Goal: Browse casually

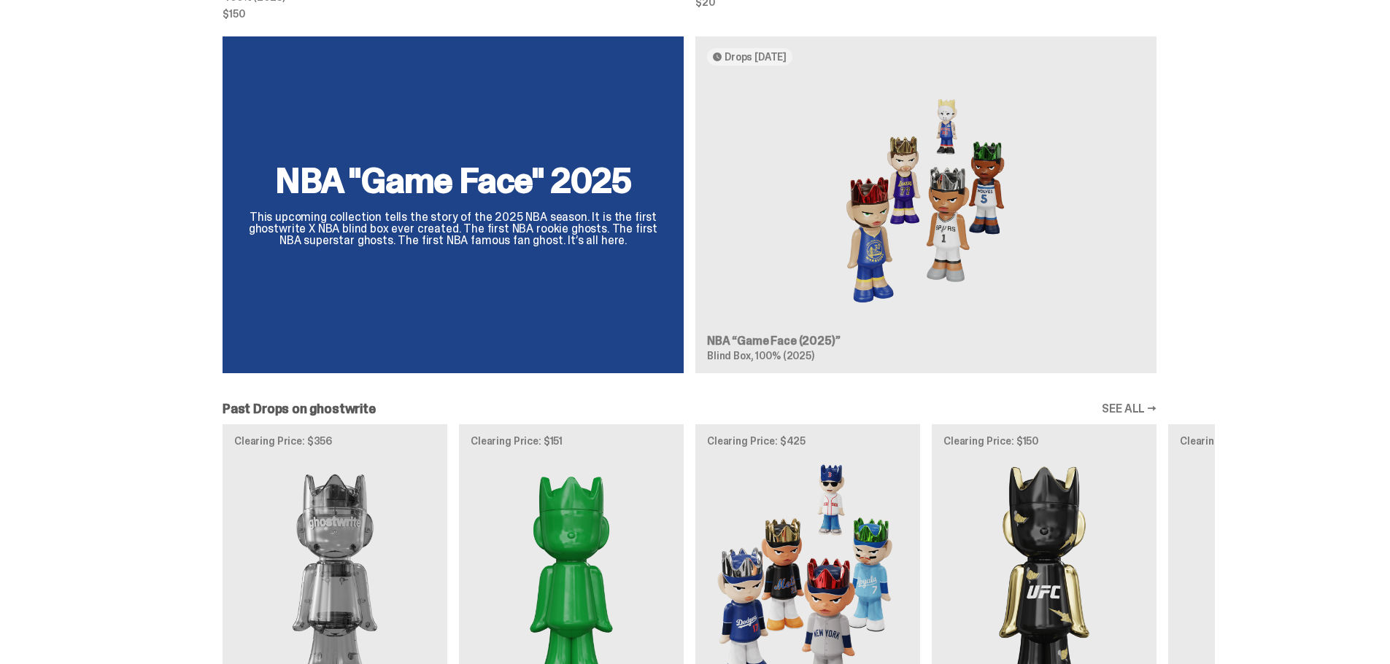
scroll to position [1021, 0]
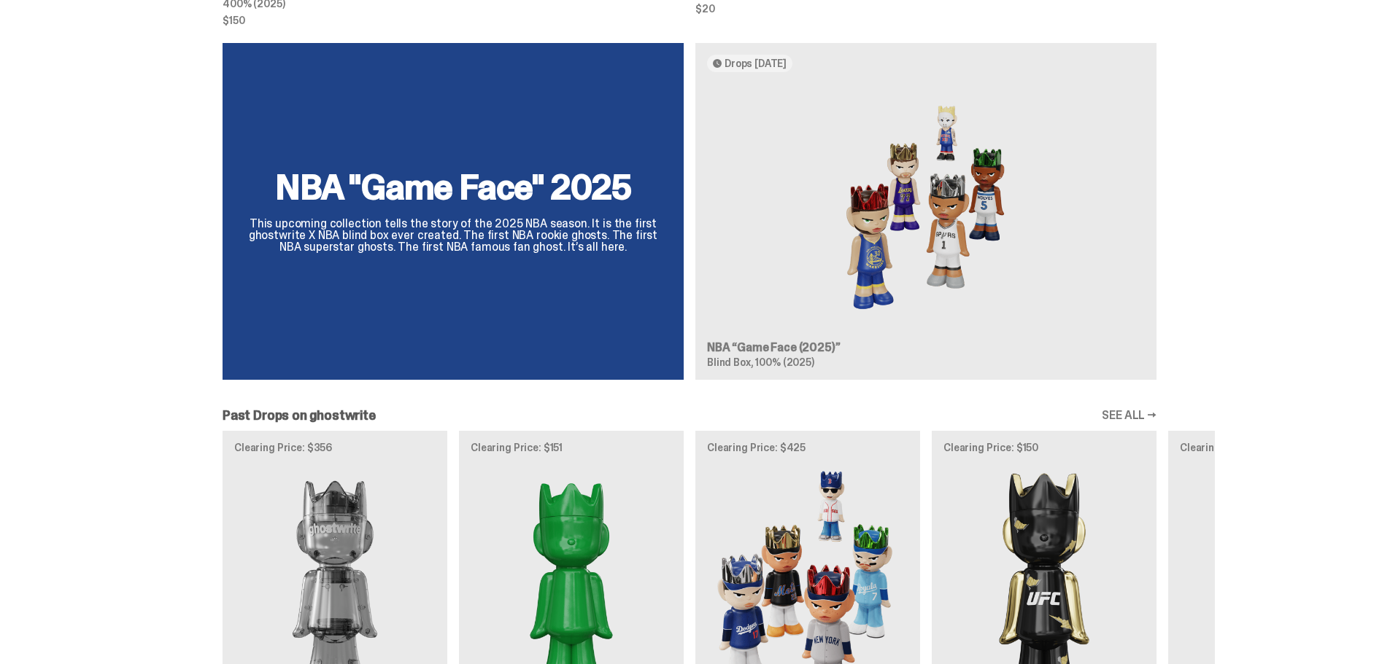
click at [441, 197] on div "NBA "Game Face" 2025 This upcoming collection tells the story of the 2025 NBA s…" at bounding box center [689, 217] width 1050 height 349
click at [441, 195] on div "NBA "Game Face" 2025 This upcoming collection tells the story of the 2025 NBA s…" at bounding box center [689, 217] width 1050 height 349
click at [441, 193] on div "NBA "Game Face" 2025 This upcoming collection tells the story of the 2025 NBA s…" at bounding box center [689, 217] width 1050 height 349
click at [442, 193] on div "NBA "Game Face" 2025 This upcoming collection tells the story of the 2025 NBA s…" at bounding box center [689, 217] width 1050 height 349
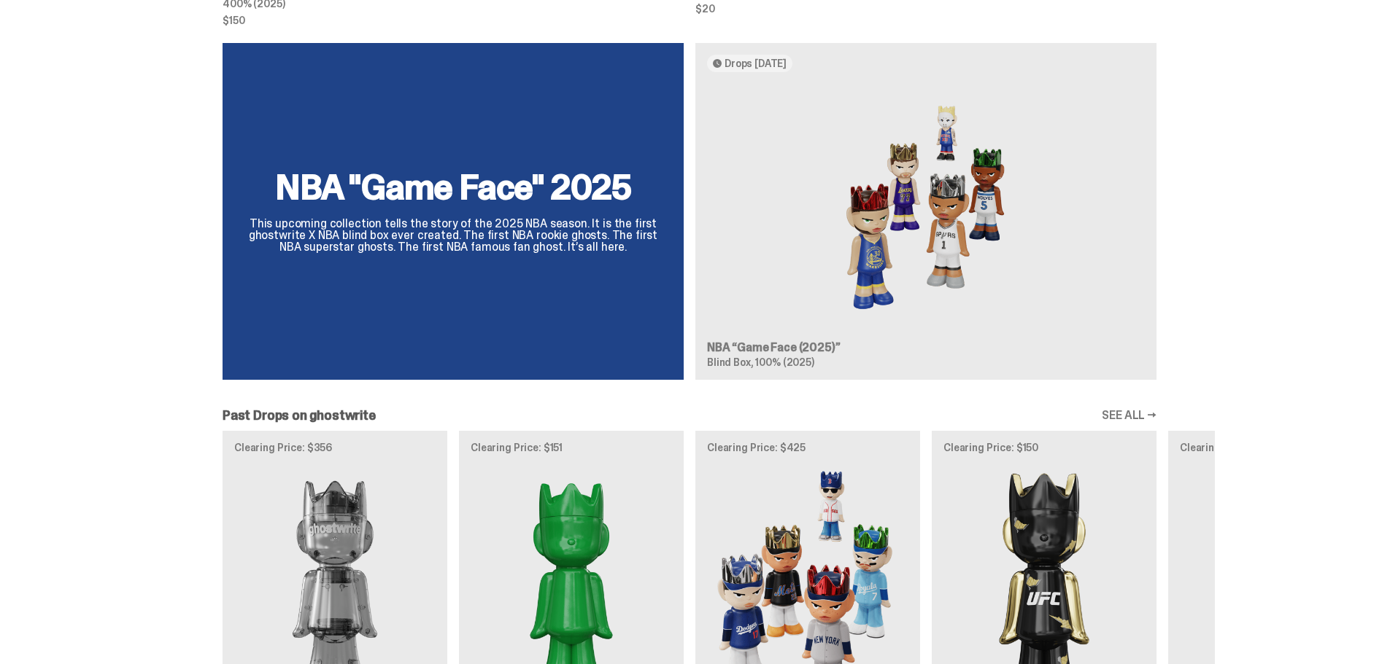
click at [965, 239] on div "NBA "Game Face" 2025 This upcoming collection tells the story of the 2025 NBA s…" at bounding box center [689, 217] width 1050 height 349
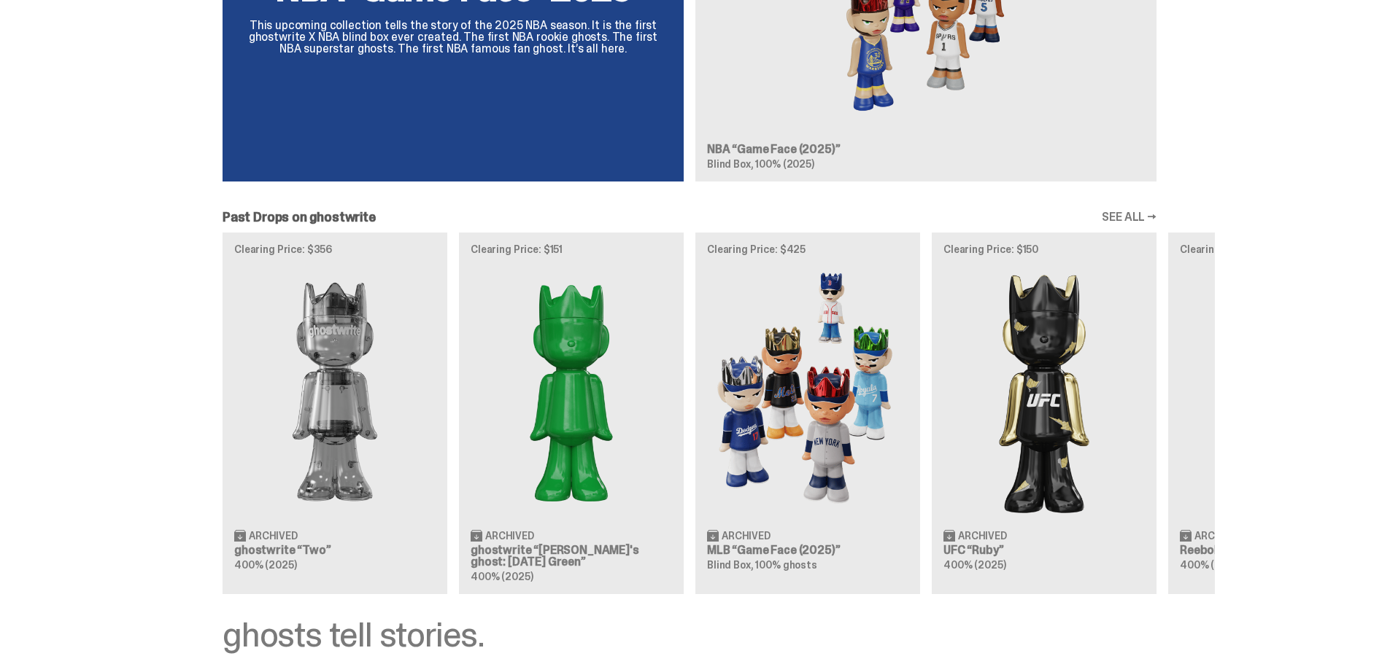
scroll to position [1386, 0]
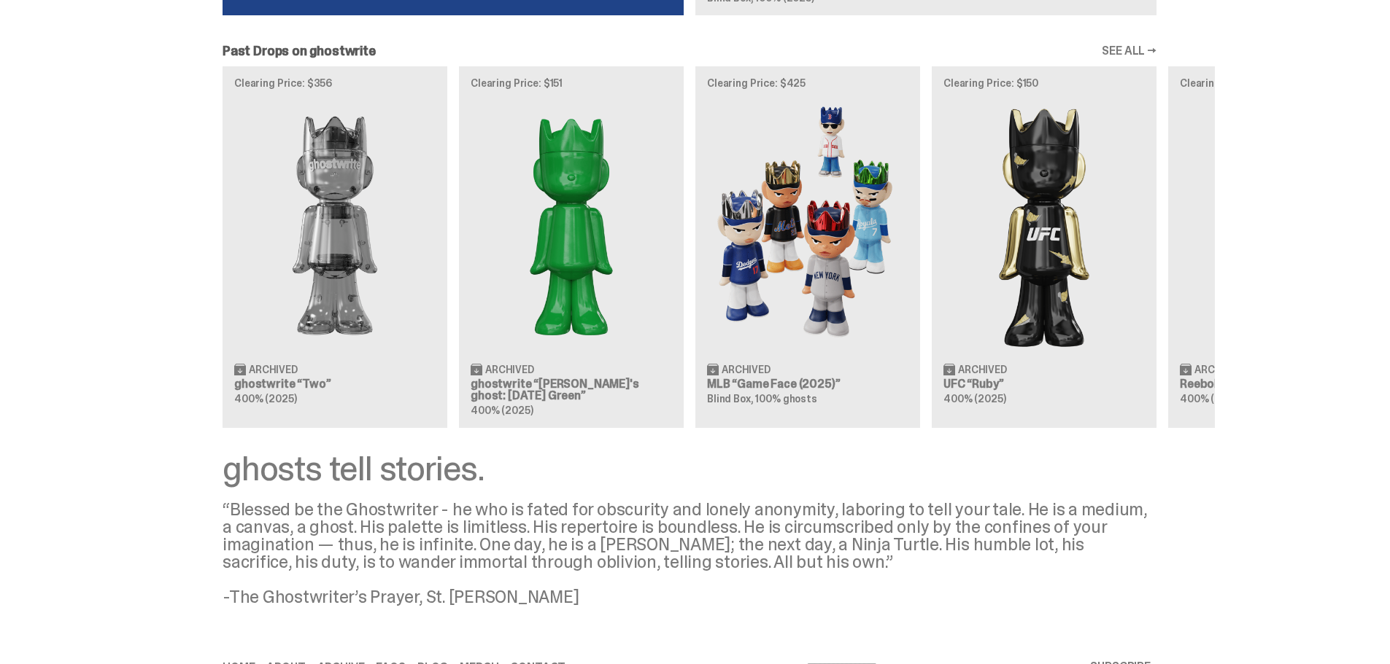
click at [848, 255] on div "Clearing Price: $356 Archived ghostwrite “Two” 400% (2025) Clearing Price: $151…" at bounding box center [689, 247] width 1050 height 362
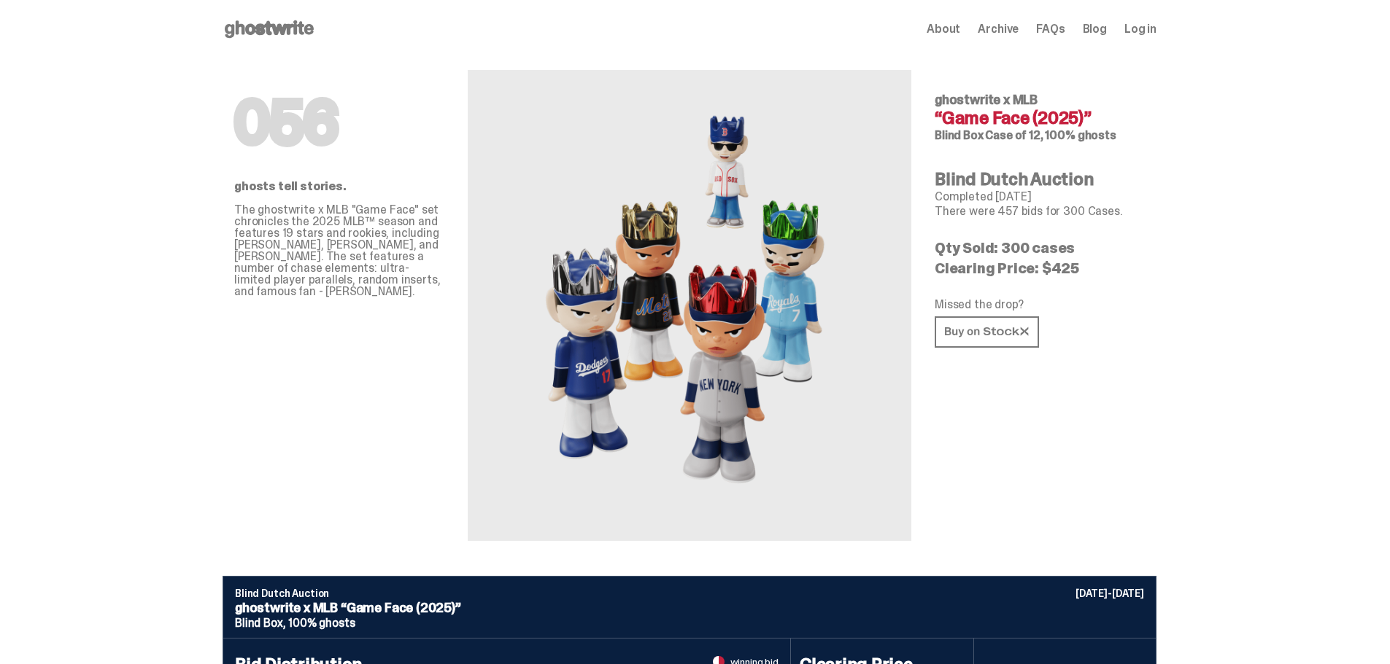
click at [271, 36] on icon at bounding box center [268, 29] width 93 height 23
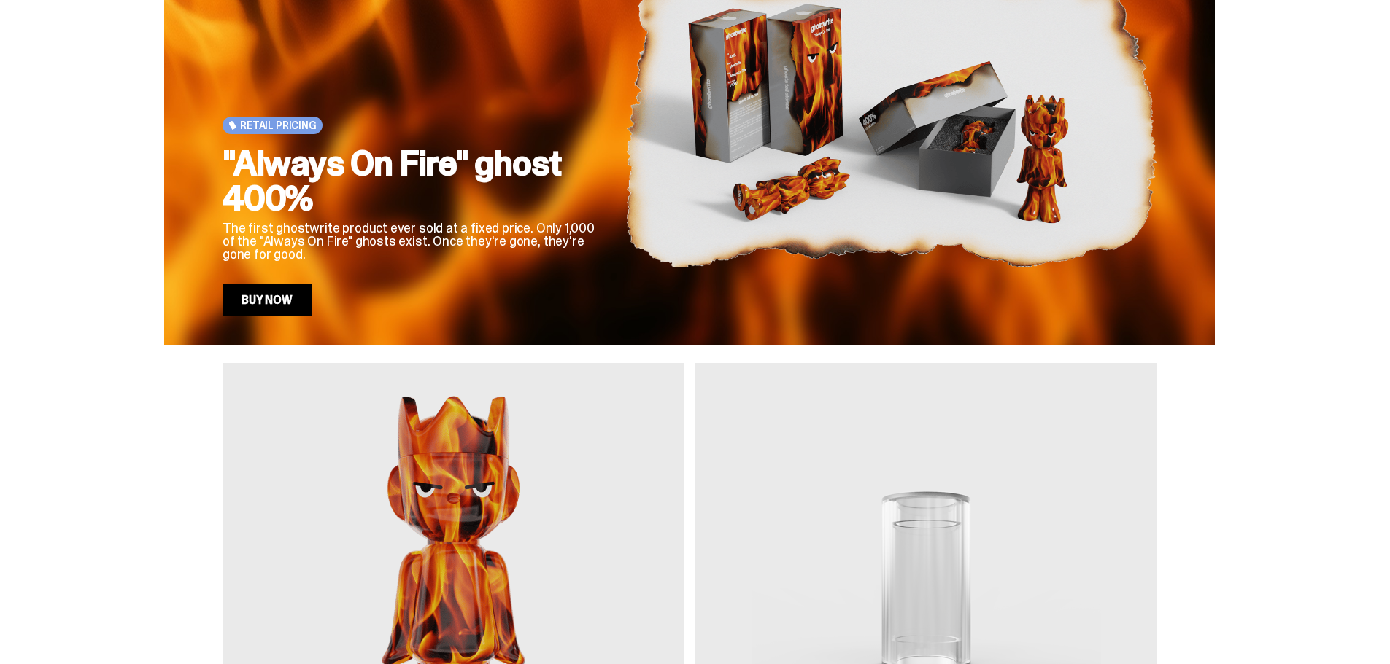
scroll to position [438, 0]
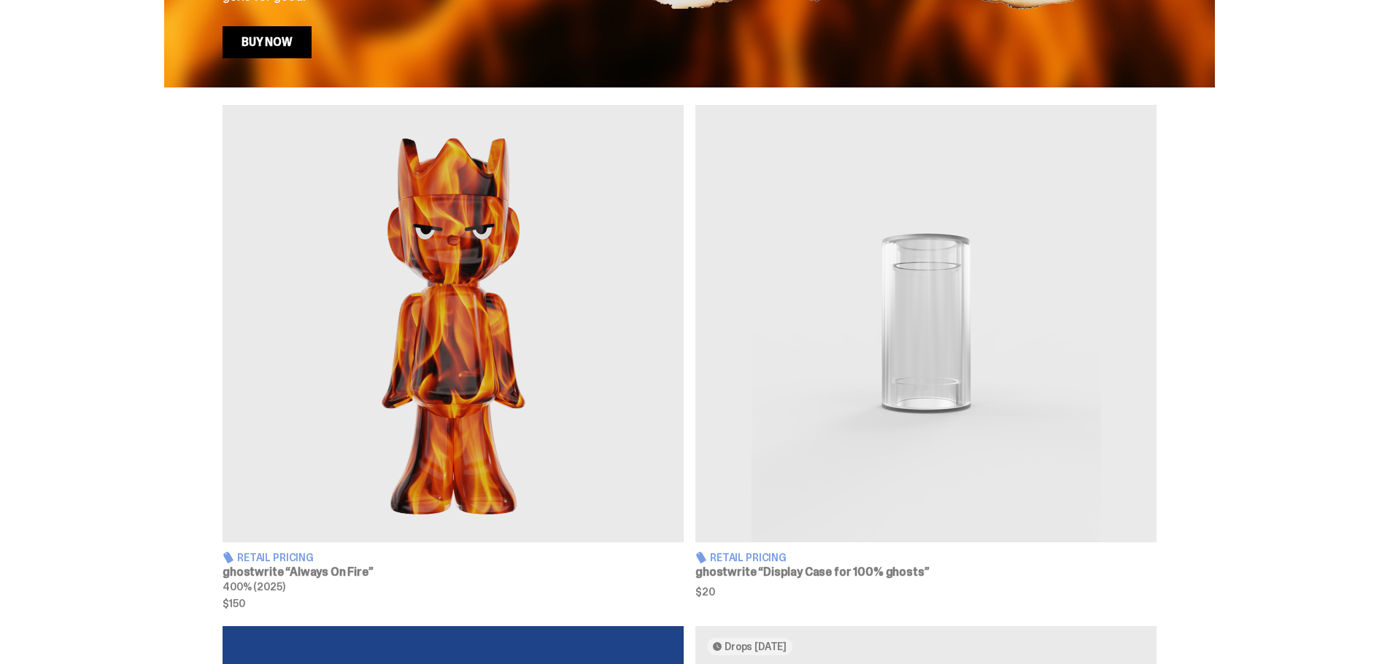
click at [478, 325] on img at bounding box center [452, 324] width 461 height 438
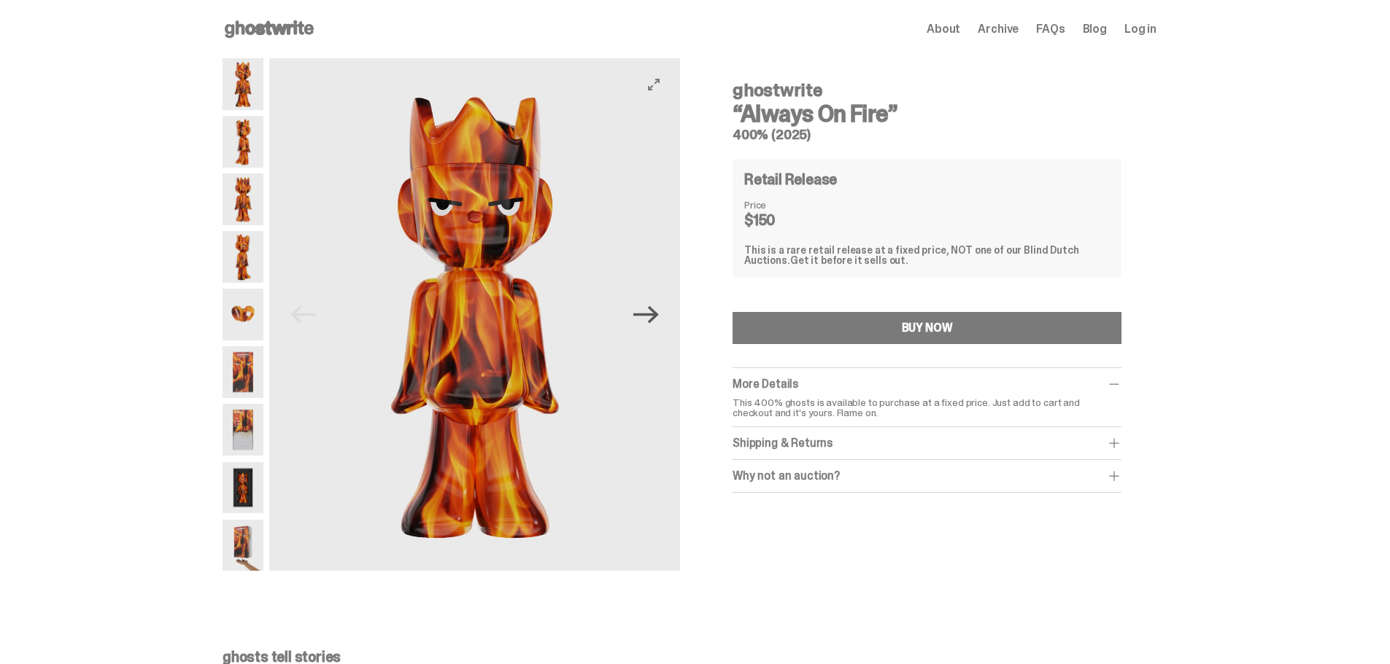
click at [655, 314] on icon "Next" at bounding box center [646, 315] width 26 height 26
click at [655, 314] on icon "Next" at bounding box center [646, 315] width 26 height 18
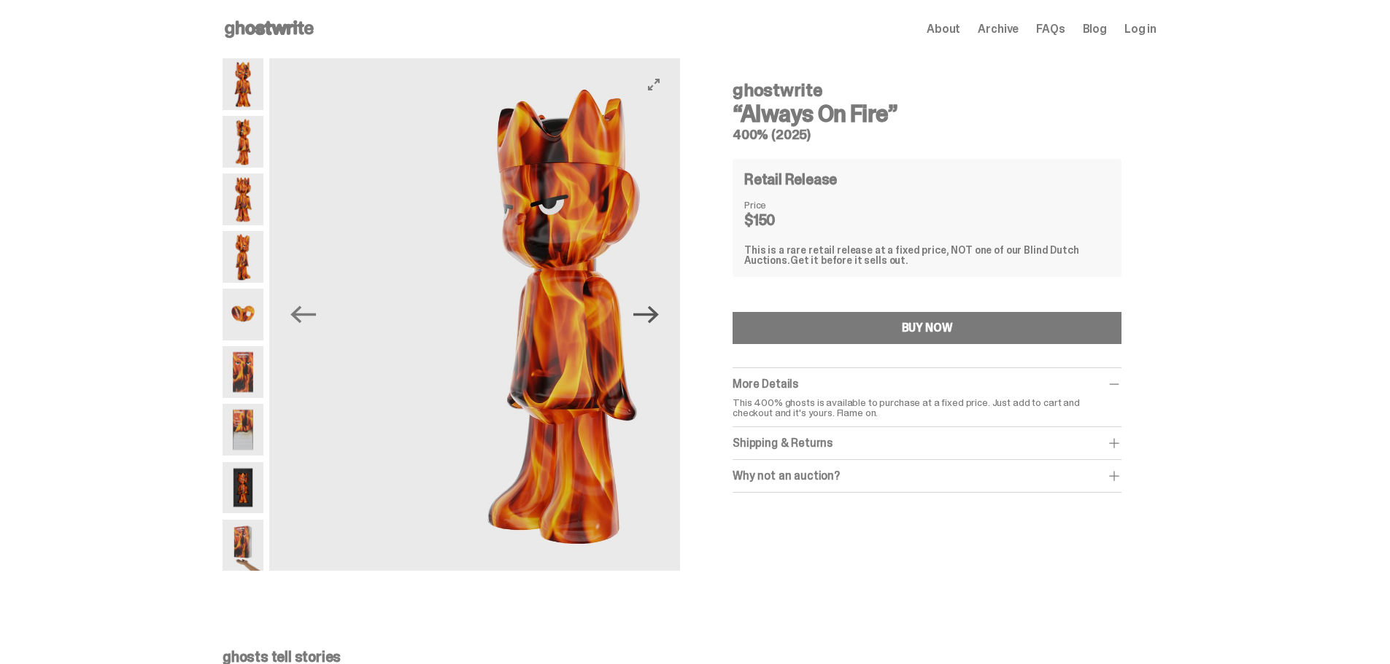
click at [655, 314] on icon "Next" at bounding box center [646, 315] width 26 height 18
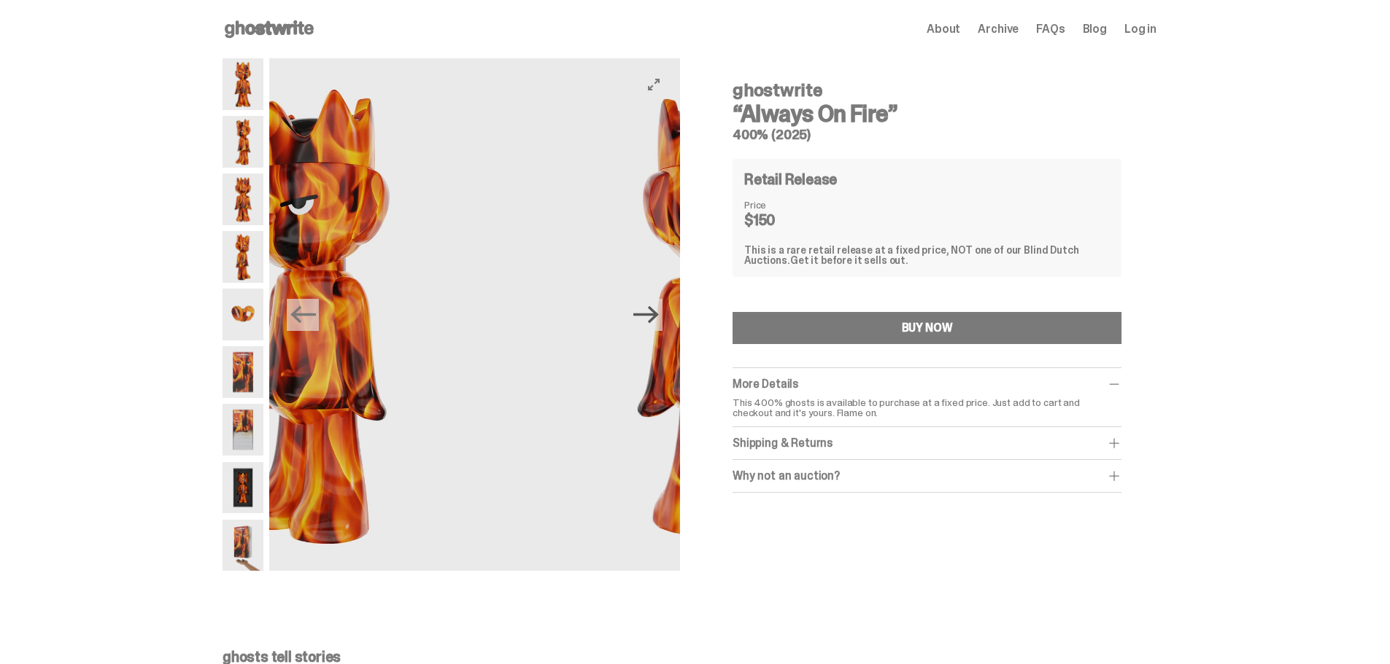
click at [655, 314] on icon "Next" at bounding box center [646, 315] width 26 height 18
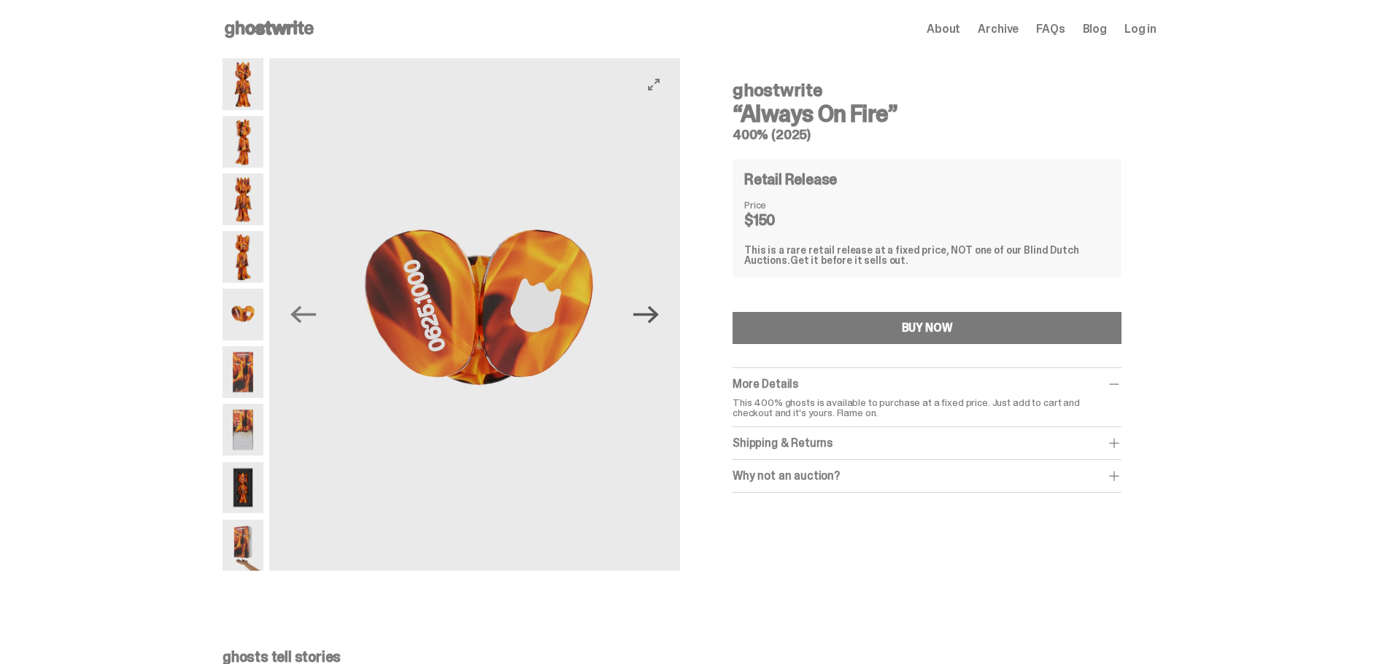
click at [655, 314] on icon "Next" at bounding box center [646, 315] width 26 height 18
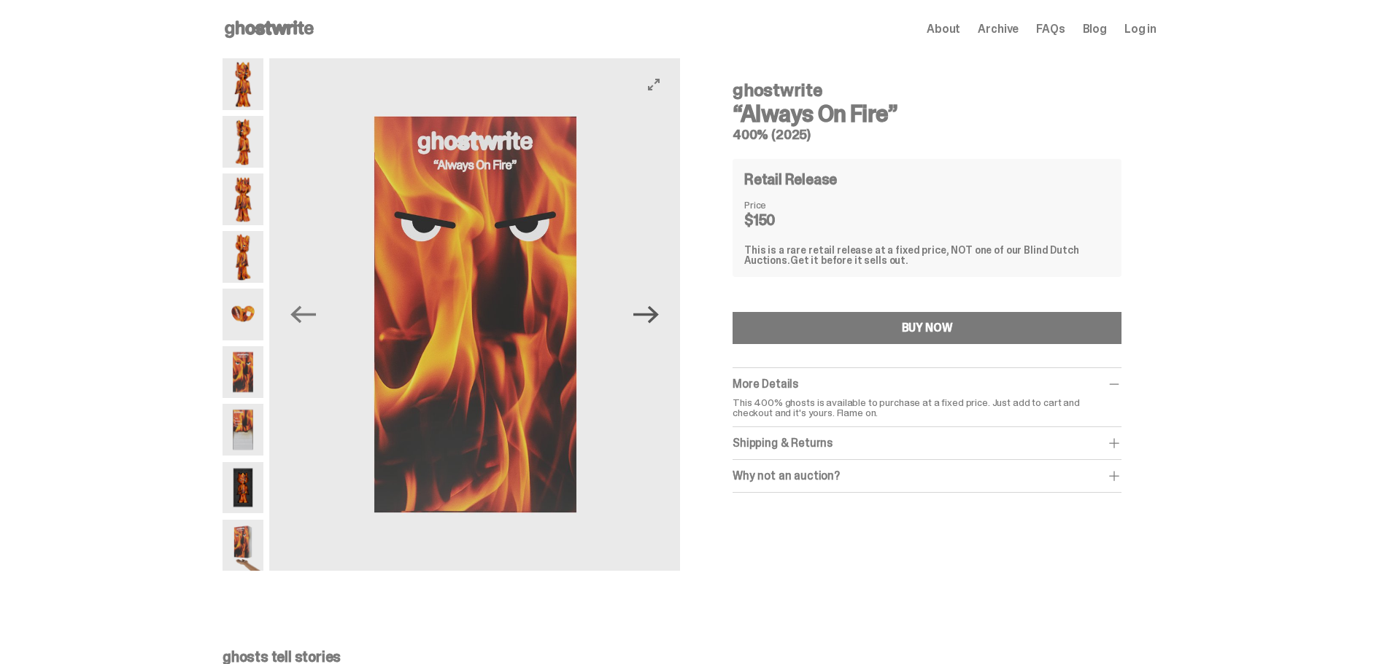
click at [654, 312] on icon "Next" at bounding box center [646, 315] width 26 height 26
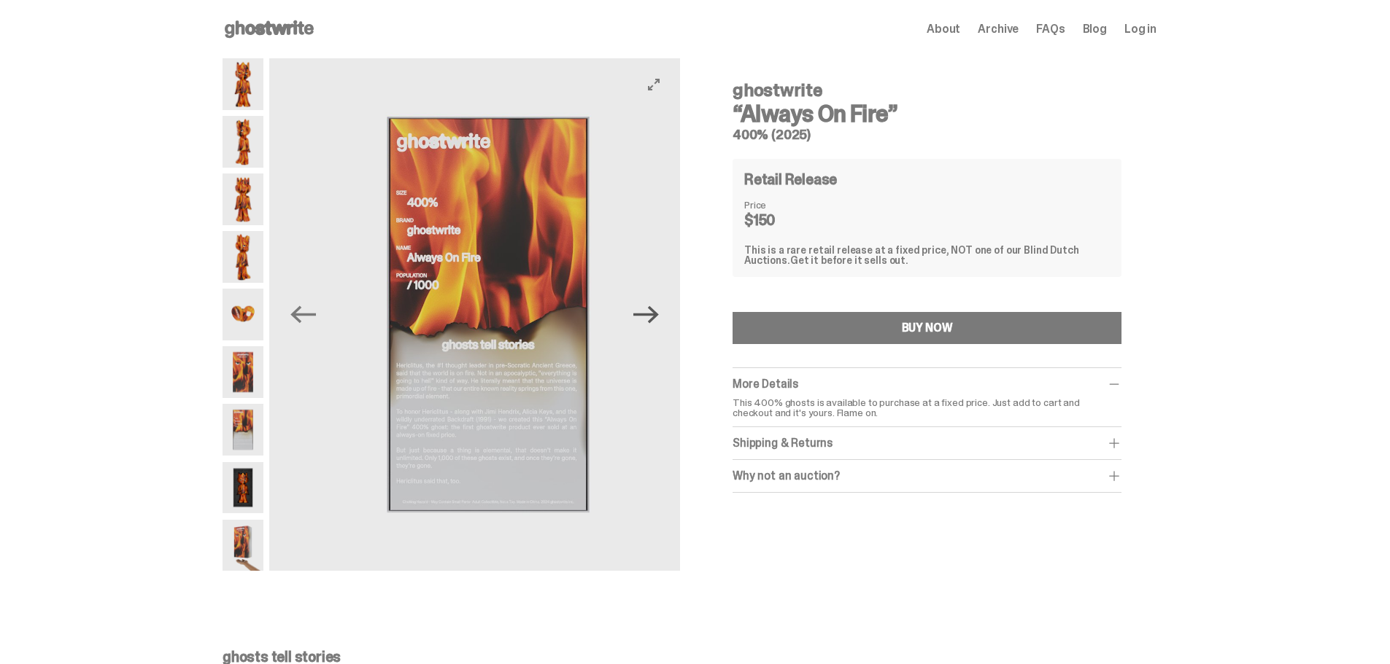
click at [654, 312] on icon "Next" at bounding box center [646, 315] width 26 height 26
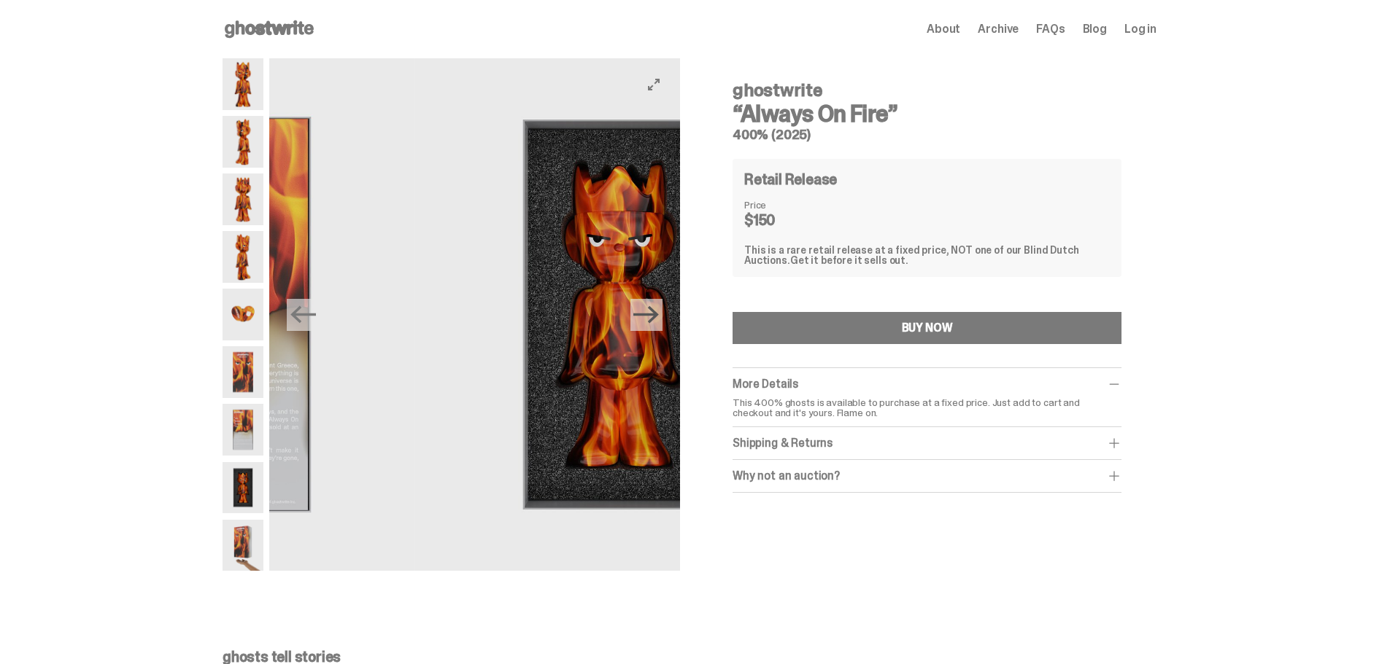
click at [654, 312] on icon "Next" at bounding box center [646, 315] width 26 height 26
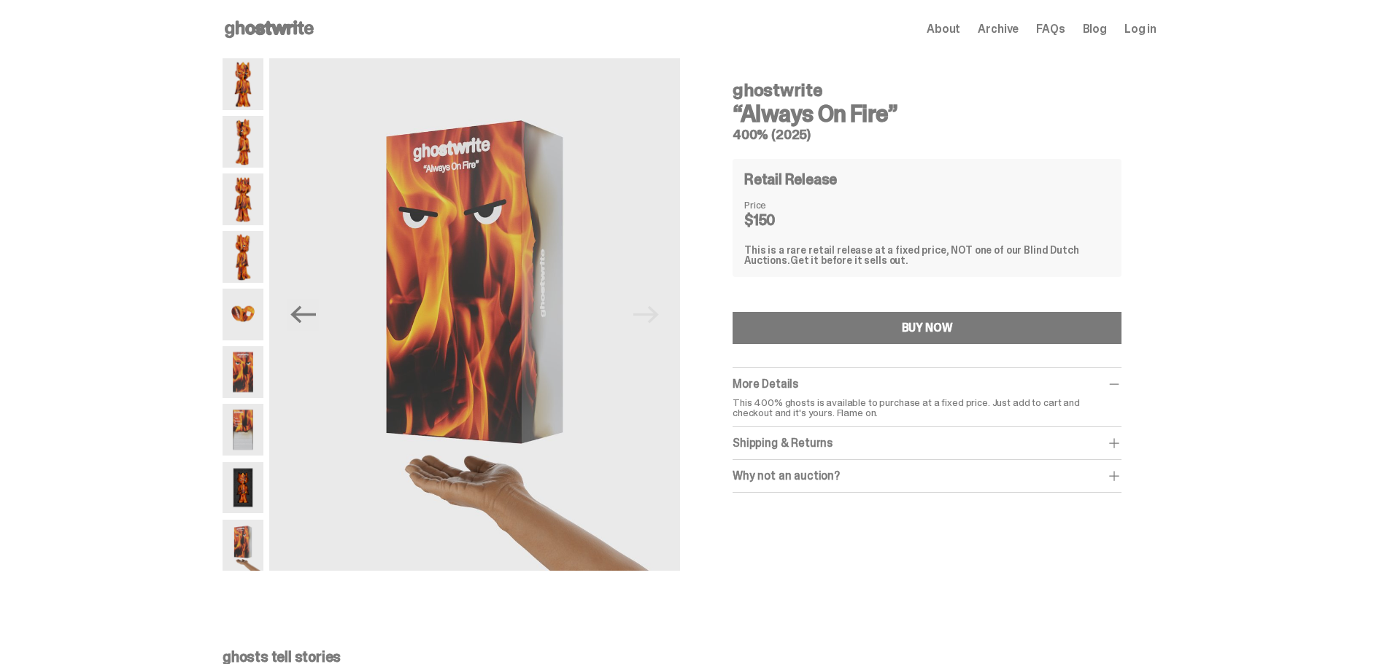
click at [271, 27] on use at bounding box center [269, 29] width 89 height 18
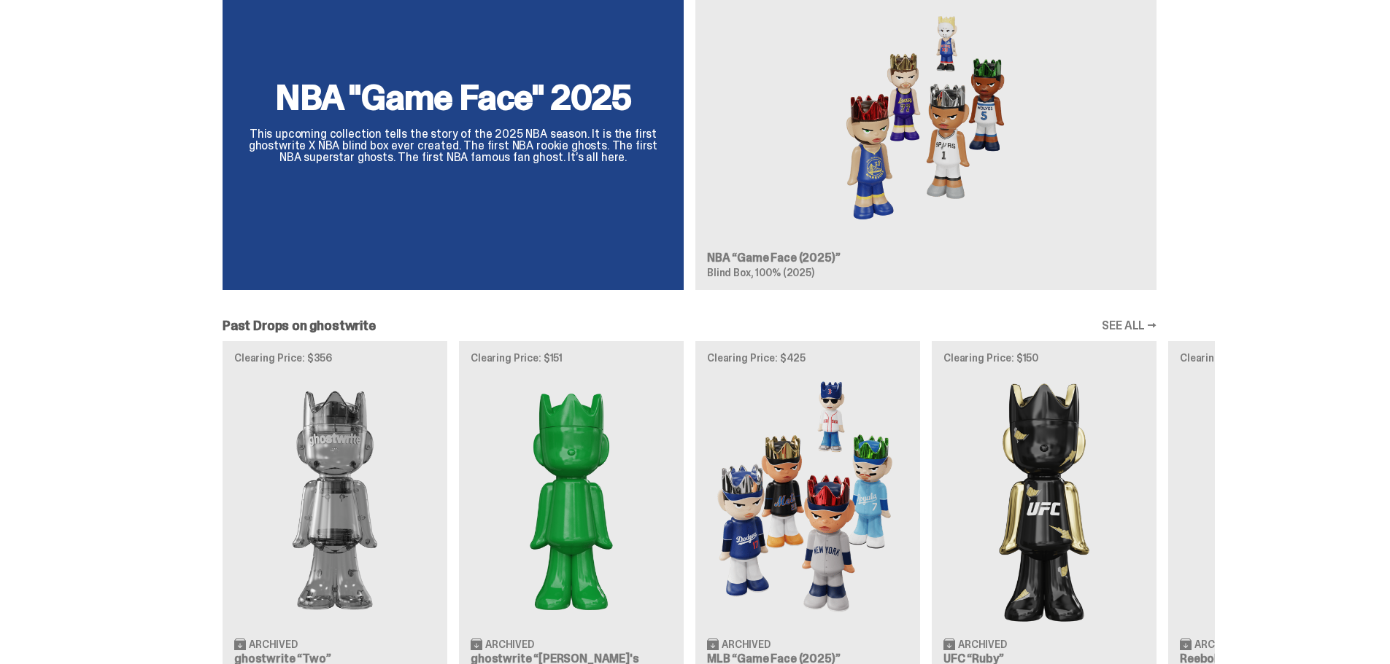
scroll to position [1240, 0]
